Goal: Task Accomplishment & Management: Manage account settings

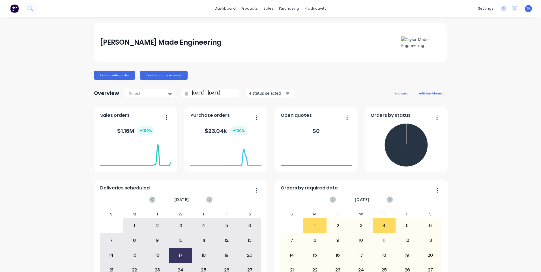
click at [507, 50] on div "Taylor Made Engineering Create sales order Create purchase order Overview Selec…" at bounding box center [270, 171] width 541 height 296
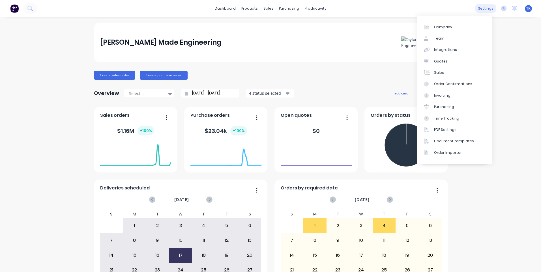
click at [483, 9] on div "settings" at bounding box center [485, 8] width 21 height 8
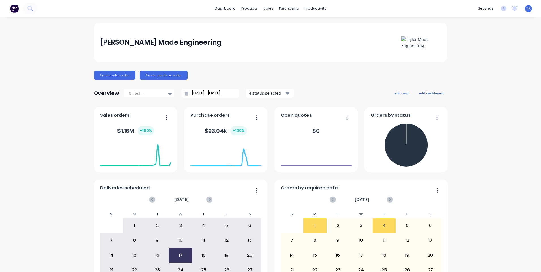
click at [527, 8] on span "TK" at bounding box center [529, 8] width 4 height 5
click at [497, 35] on div "Tracy Kelly" at bounding box center [493, 33] width 27 height 5
click at [476, 70] on div "Sign out" at bounding box center [480, 71] width 15 height 5
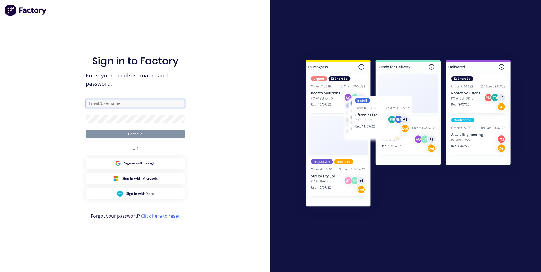
click at [133, 105] on input "text" at bounding box center [135, 103] width 99 height 8
type input "[PERSON_NAME][EMAIL_ADDRESS][DOMAIN_NAME]"
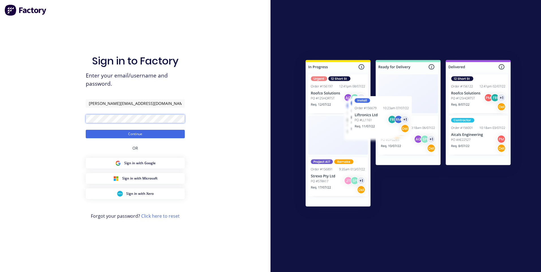
click at [86, 130] on button "Continue" at bounding box center [135, 134] width 99 height 8
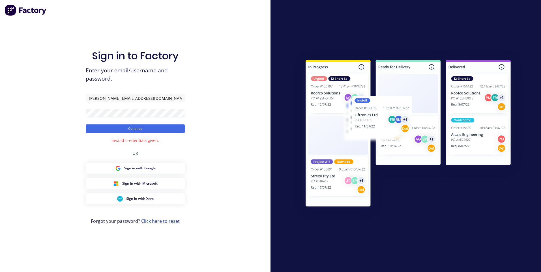
click at [173, 222] on link "Click here to reset" at bounding box center [160, 221] width 38 height 6
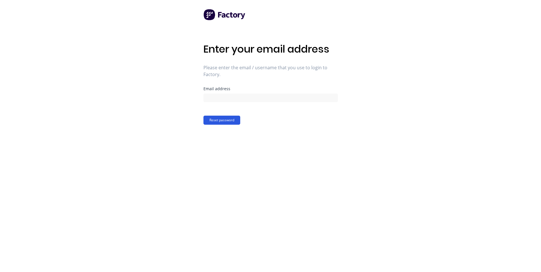
click at [225, 121] on button "Reset password" at bounding box center [222, 120] width 37 height 9
click at [222, 98] on input at bounding box center [271, 98] width 134 height 8
click at [221, 99] on input at bounding box center [271, 98] width 134 height 8
type input "[PERSON_NAME][EMAIL_ADDRESS][DOMAIN_NAME]"
click at [227, 119] on button "Reset password" at bounding box center [222, 120] width 37 height 9
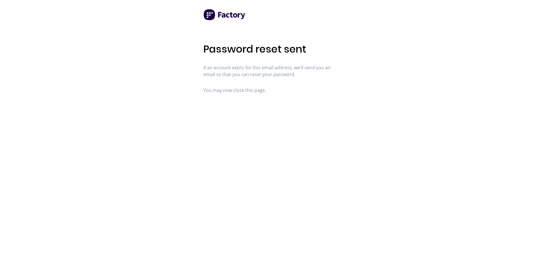
drag, startPoint x: 260, startPoint y: 69, endPoint x: 261, endPoint y: 100, distance: 31.2
click at [259, 69] on span "If an account exists for this email address, we'll send you an email so that yo…" at bounding box center [271, 71] width 134 height 14
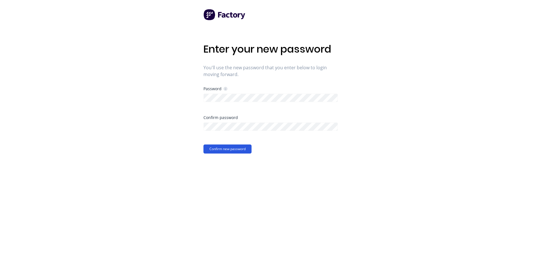
click at [236, 148] on button "Confirm new password" at bounding box center [228, 149] width 48 height 9
click at [234, 147] on button "Confirm new password" at bounding box center [228, 149] width 48 height 9
drag, startPoint x: 200, startPoint y: 138, endPoint x: 169, endPoint y: 133, distance: 30.7
click at [200, 137] on div "Enter your new password You'll use the new password that you enter below to log…" at bounding box center [270, 136] width 541 height 272
click at [303, 170] on div "Enter your new password You'll use the new password that you enter below to log…" at bounding box center [271, 136] width 134 height 272
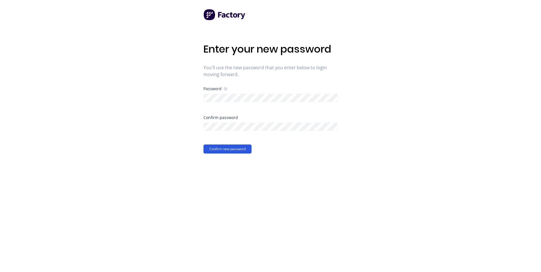
click at [235, 145] on button "Confirm new password" at bounding box center [228, 149] width 48 height 9
